Goal: Information Seeking & Learning: Check status

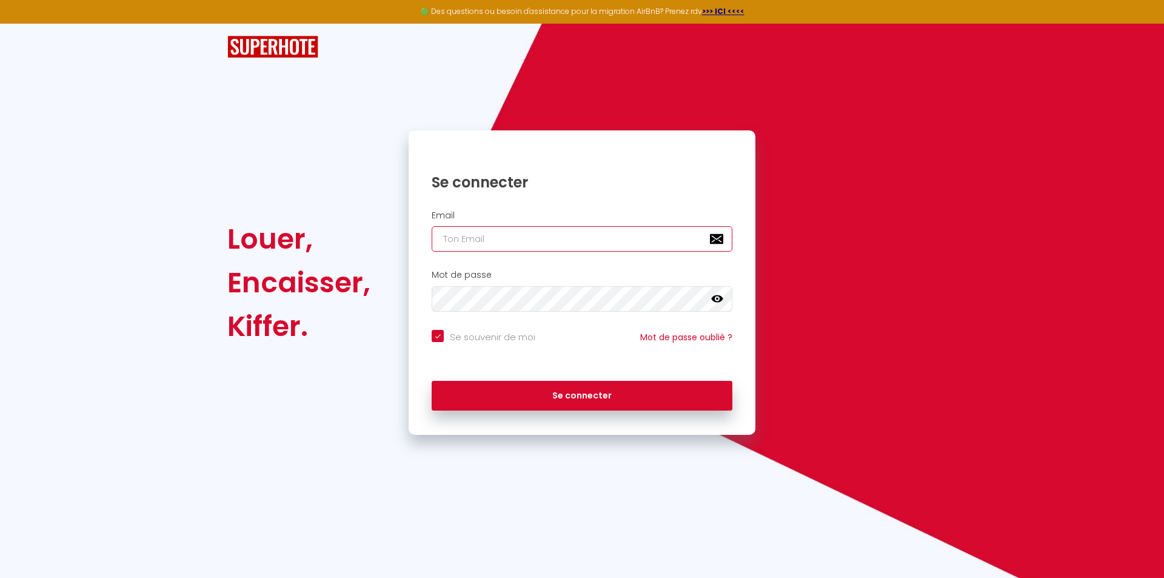
click at [518, 242] on input "email" at bounding box center [582, 238] width 301 height 25
type input "[EMAIL_ADDRESS][DOMAIN_NAME]"
checkbox input "true"
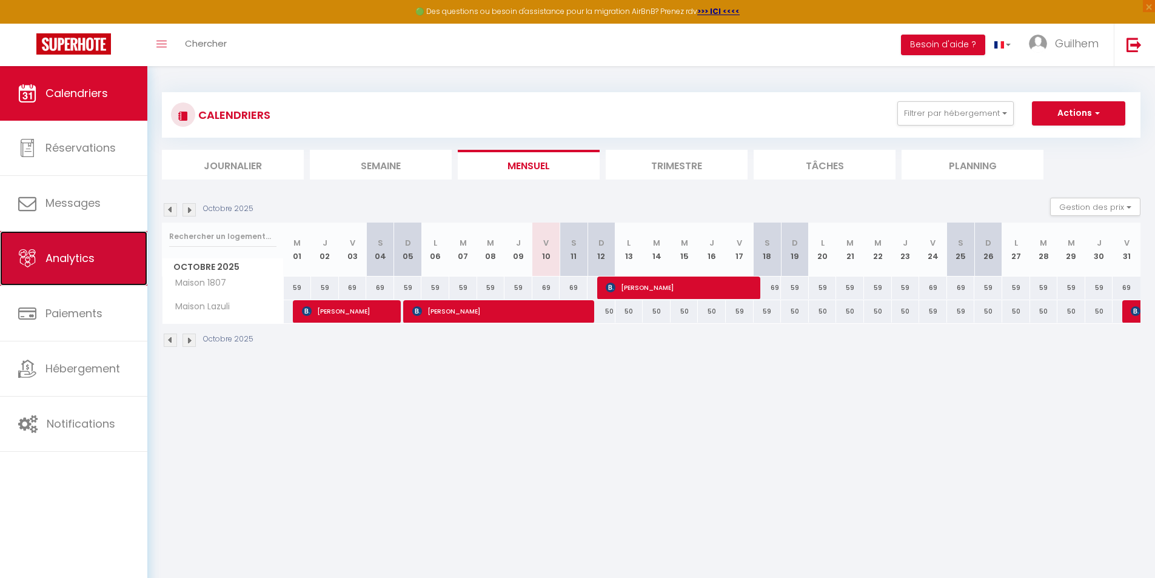
click at [70, 279] on link "Analytics" at bounding box center [73, 258] width 147 height 55
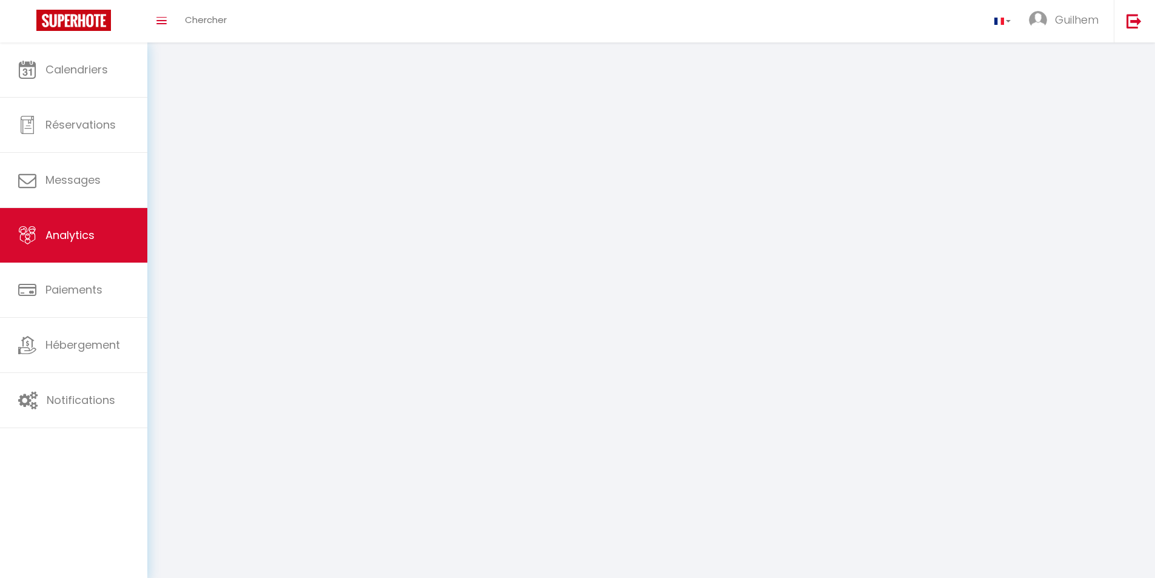
select select "2025"
select select "10"
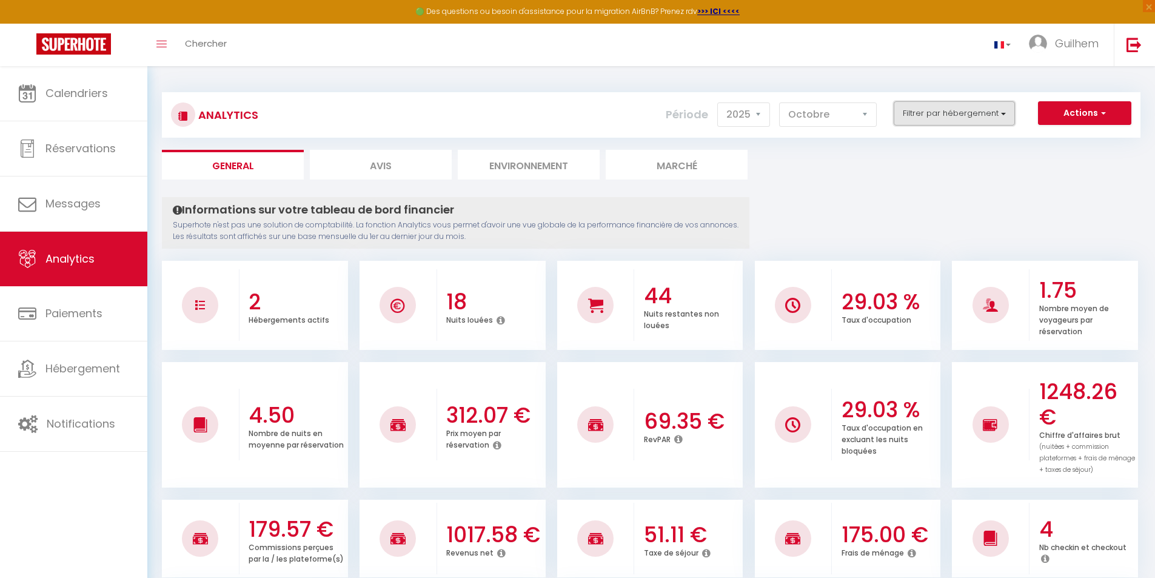
click at [951, 116] on button "Filtrer par hébergement" at bounding box center [954, 113] width 121 height 24
click at [916, 162] on 1807 "checkbox" at bounding box center [990, 162] width 158 height 12
checkbox 1807 "true"
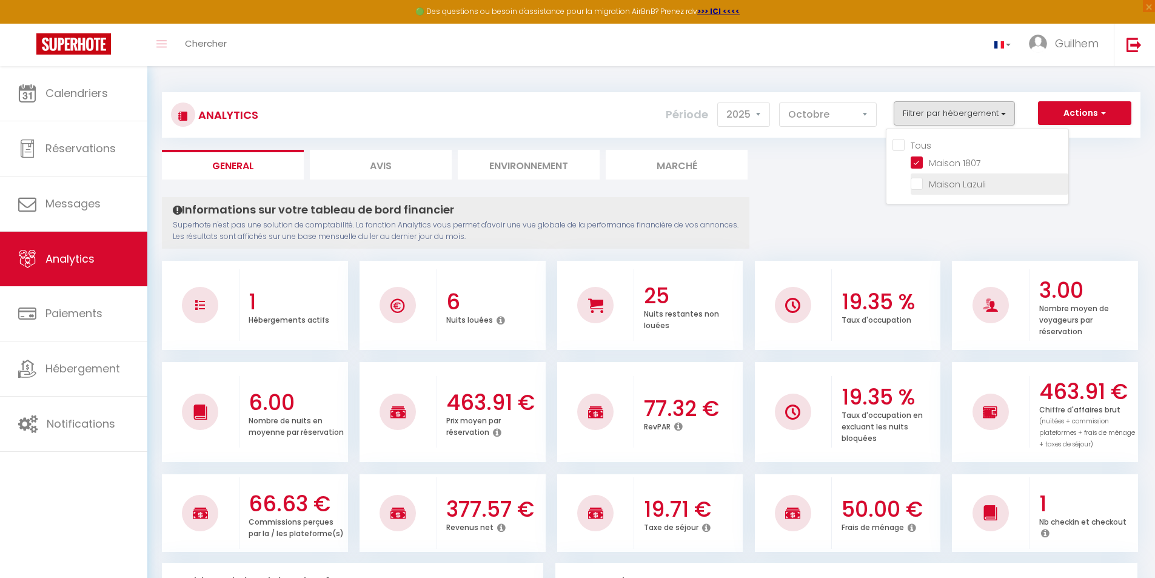
click at [945, 183] on Lazuli "checkbox" at bounding box center [990, 183] width 158 height 12
checkbox Lazuli "true"
checkbox input "true"
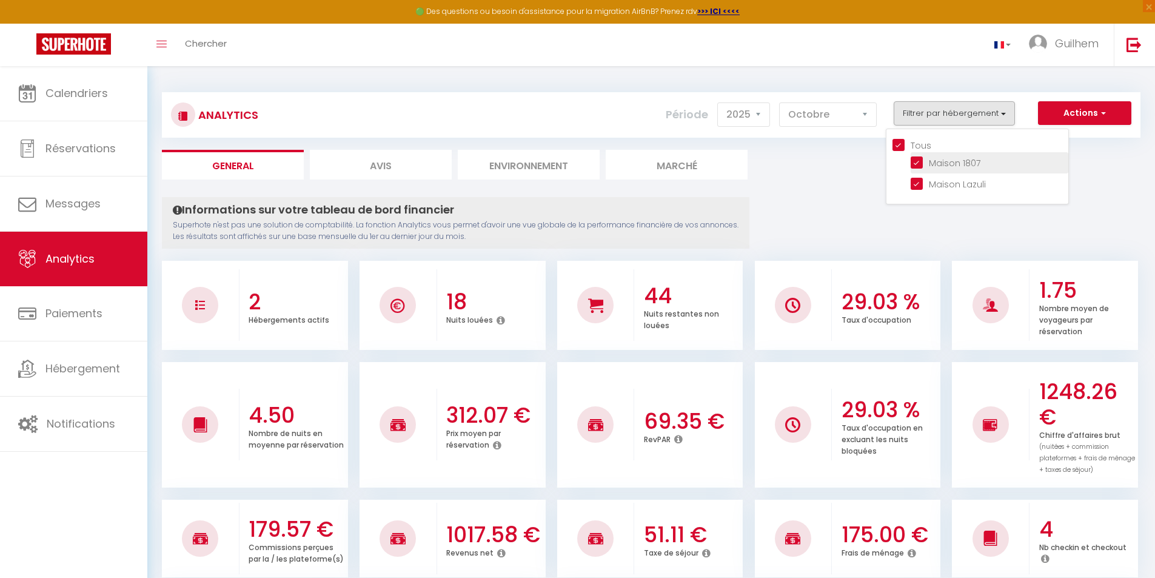
click at [925, 161] on 1807 "checkbox" at bounding box center [990, 162] width 158 height 12
checkbox 1807 "false"
checkbox input "false"
